Goal: Task Accomplishment & Management: Use online tool/utility

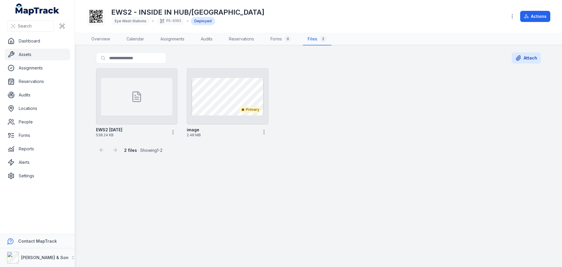
click at [51, 55] on link "Assets" at bounding box center [37, 55] width 65 height 12
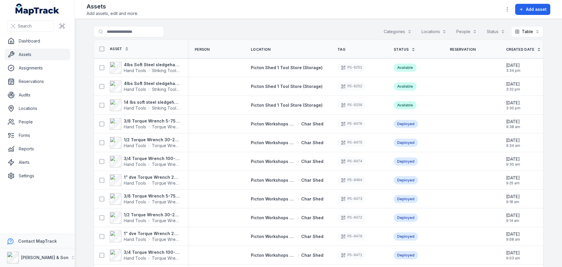
click at [388, 32] on button "Categories" at bounding box center [397, 31] width 35 height 11
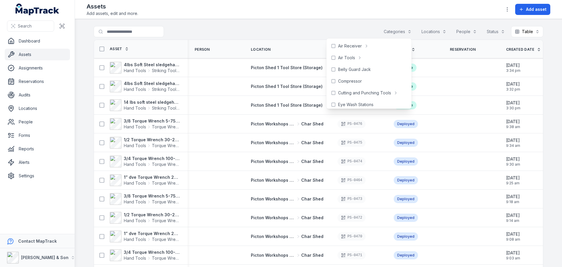
click at [308, 28] on div "Search for assets Categories Locations People Status Table *****" at bounding box center [319, 32] width 450 height 13
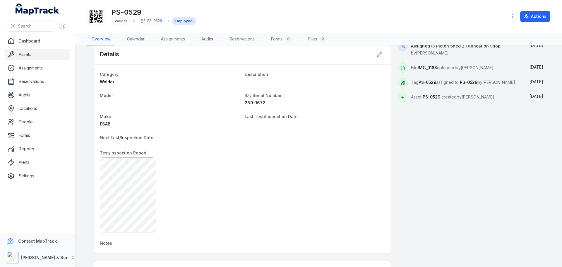
scroll to position [263, 0]
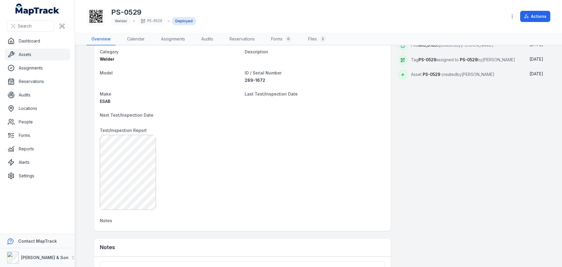
click at [337, 128] on dt "Test/Inspection Report" at bounding box center [242, 129] width 285 height 7
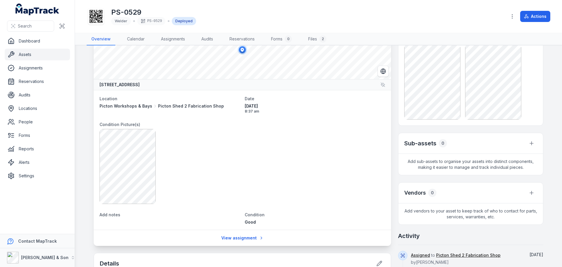
scroll to position [0, 0]
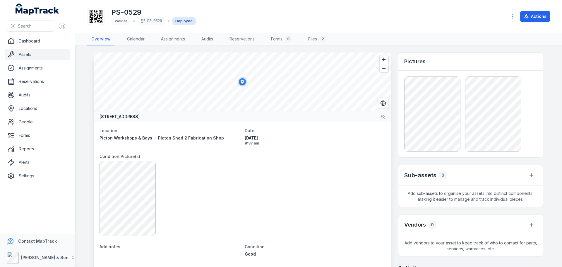
click at [339, 153] on dt "Condition Picture(s)" at bounding box center [243, 155] width 286 height 7
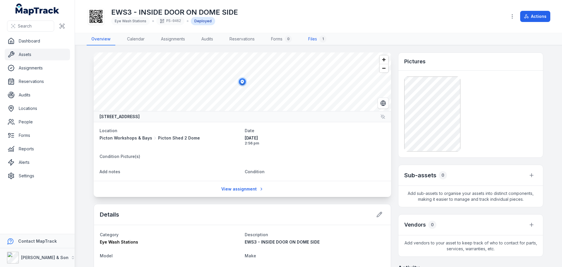
click at [309, 37] on link "Files 1" at bounding box center [318, 39] width 28 height 12
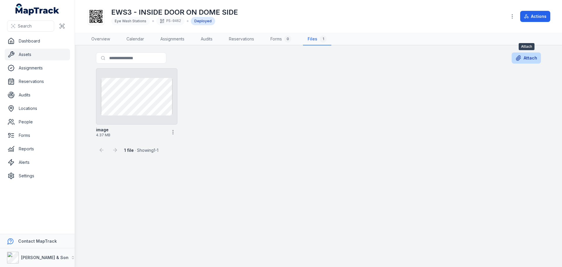
click at [522, 58] on button "Attach" at bounding box center [526, 57] width 29 height 11
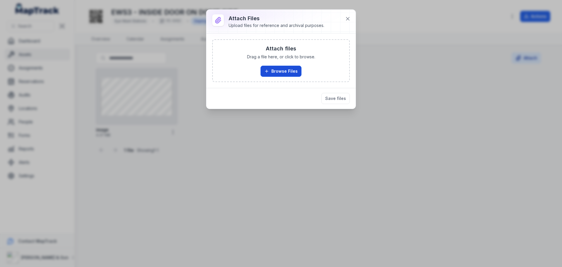
click at [281, 70] on button "Browse Files" at bounding box center [280, 71] width 41 height 11
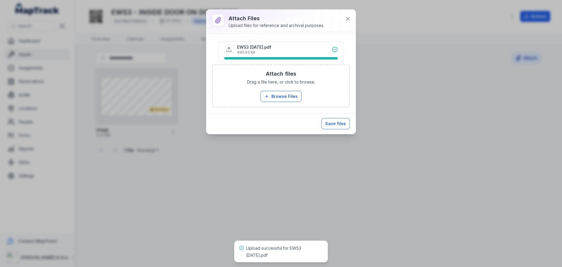
click at [335, 125] on button "Save files" at bounding box center [335, 123] width 28 height 11
